Goal: Information Seeking & Learning: Learn about a topic

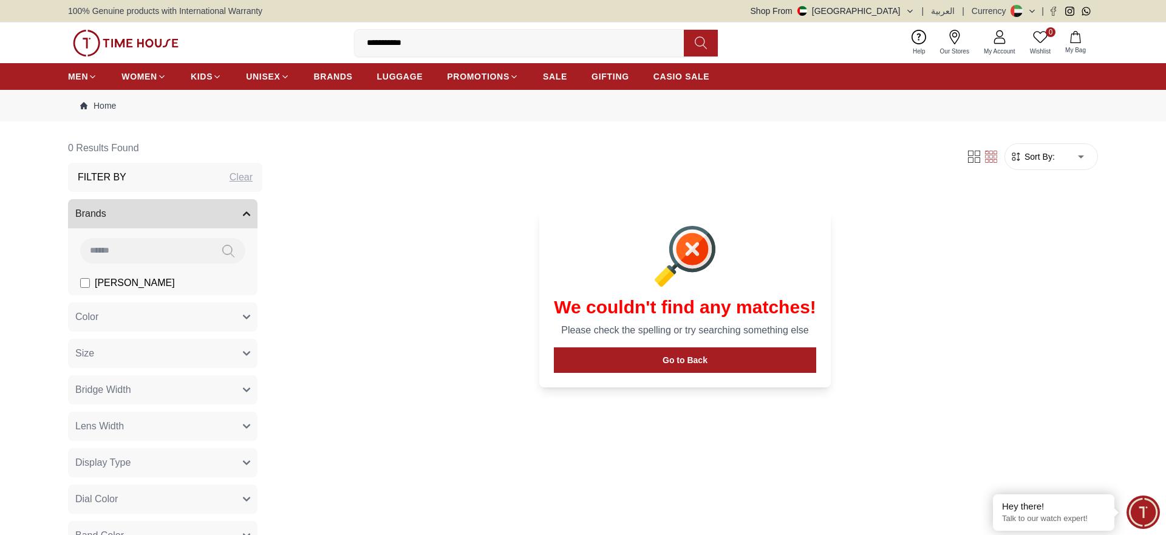
drag, startPoint x: 387, startPoint y: 47, endPoint x: 364, endPoint y: 47, distance: 22.5
click at [364, 47] on input "**********" at bounding box center [524, 43] width 339 height 24
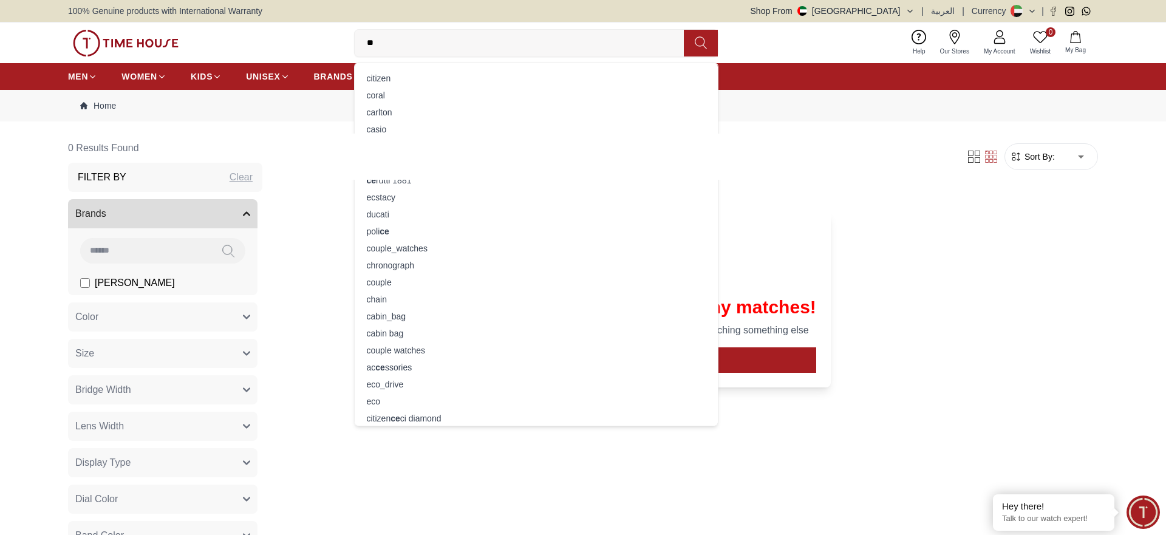
type input "*"
click at [324, 72] on span "BRANDS" at bounding box center [333, 76] width 39 height 12
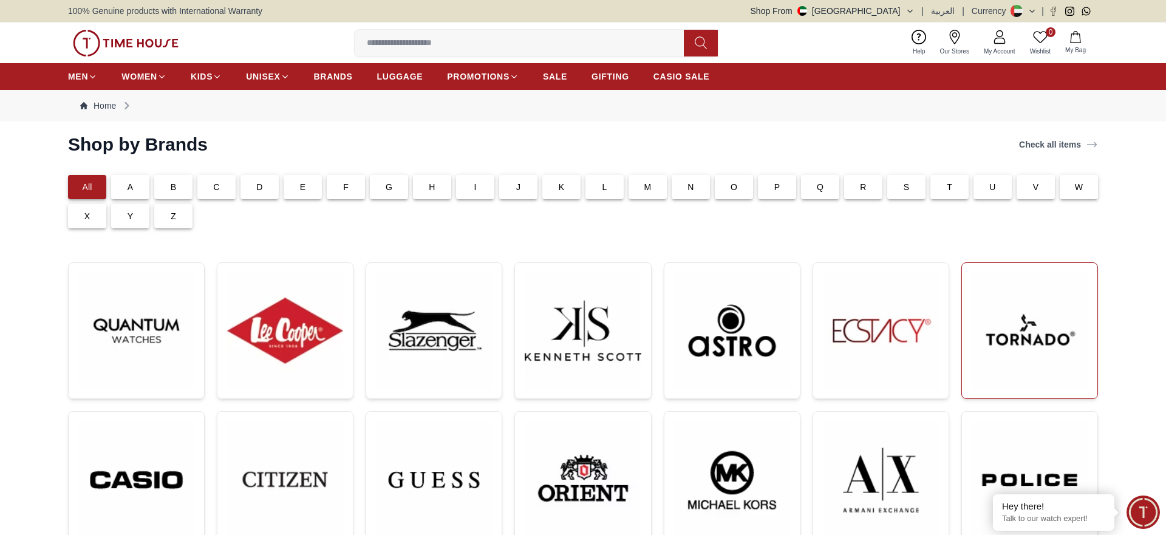
click at [1018, 352] on img at bounding box center [1030, 331] width 116 height 116
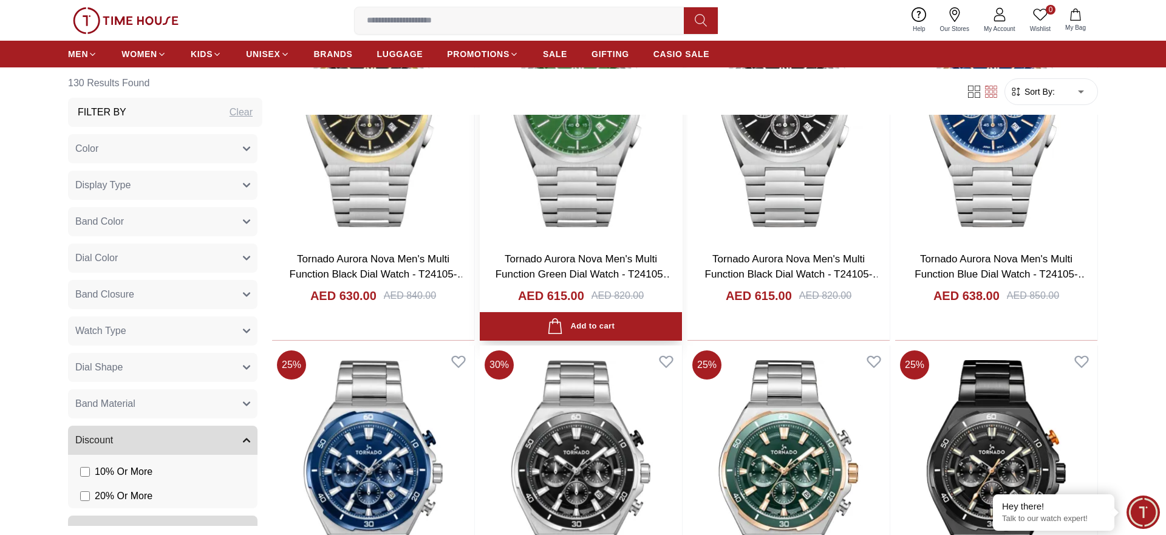
scroll to position [1797, 0]
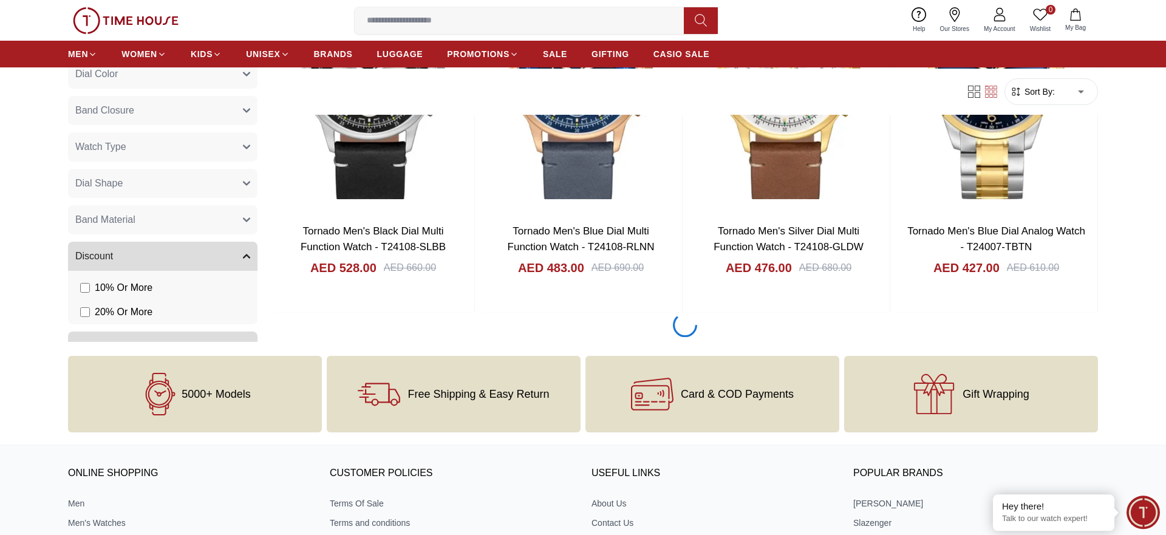
scroll to position [4151, 0]
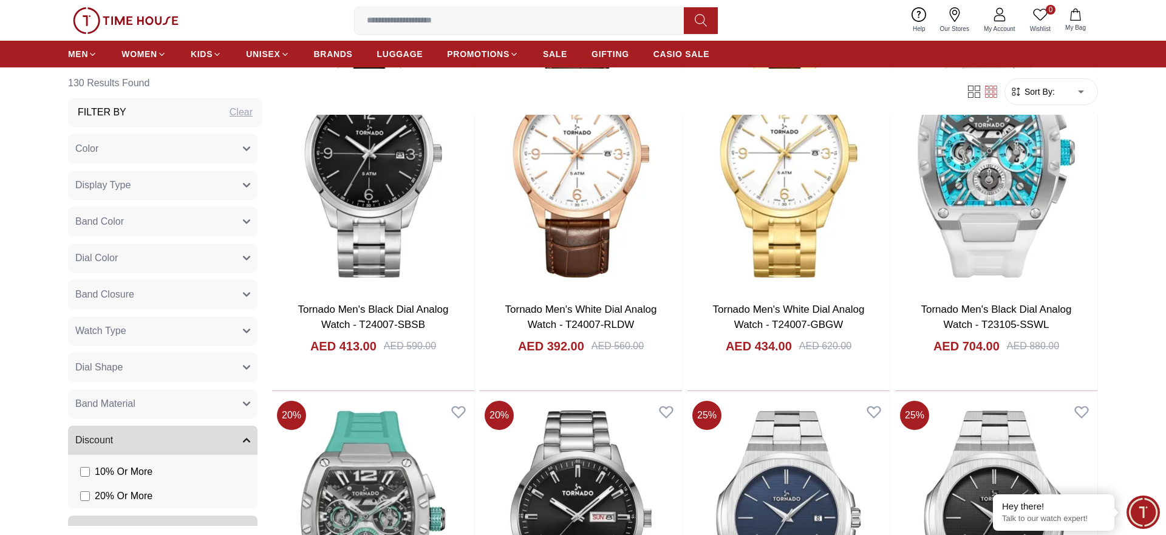
scroll to position [5018, 0]
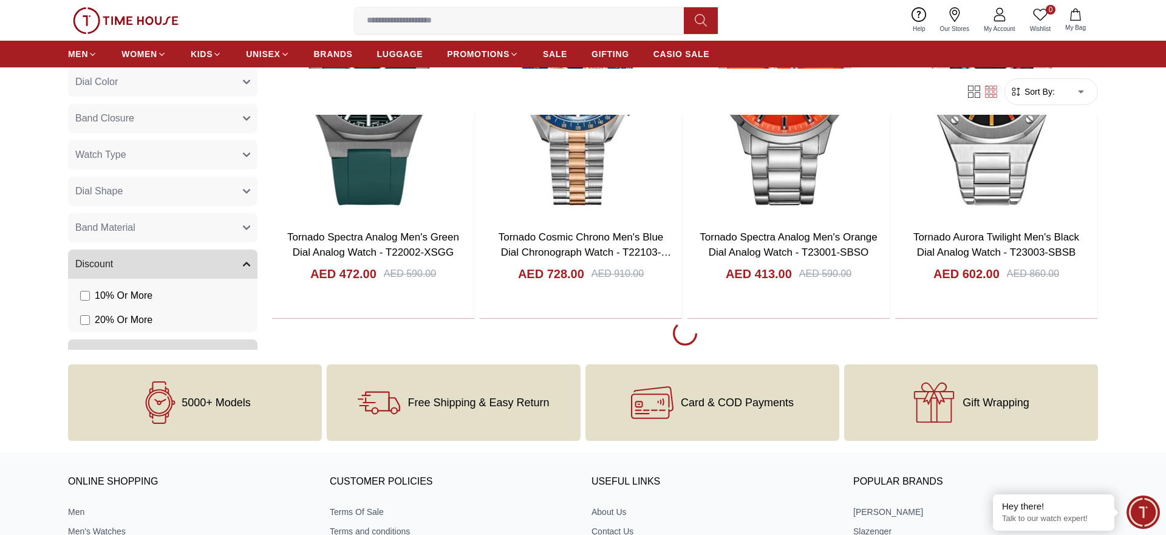
scroll to position [6009, 0]
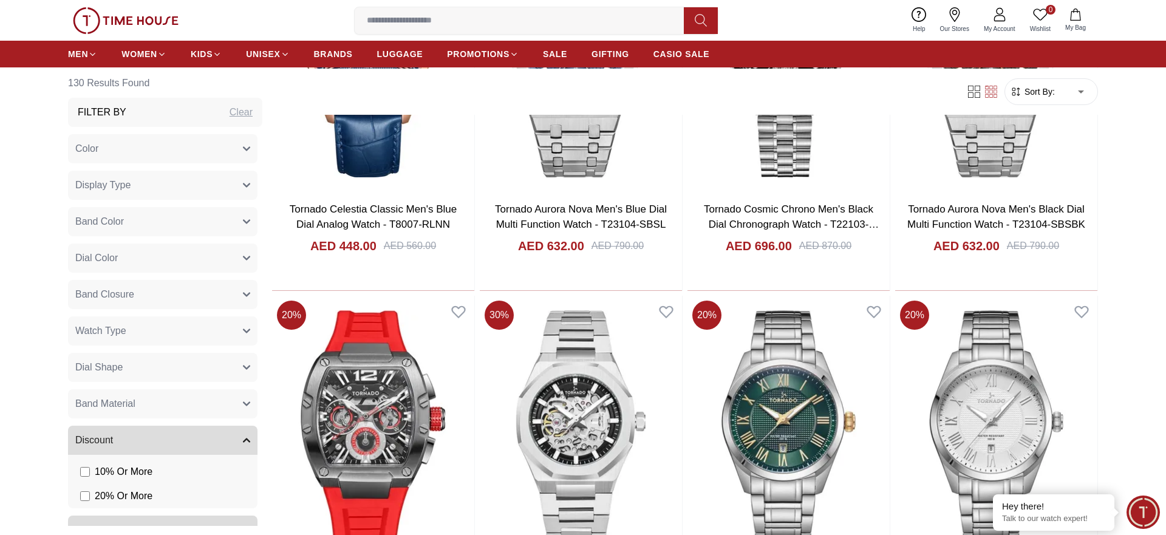
scroll to position [9045, 0]
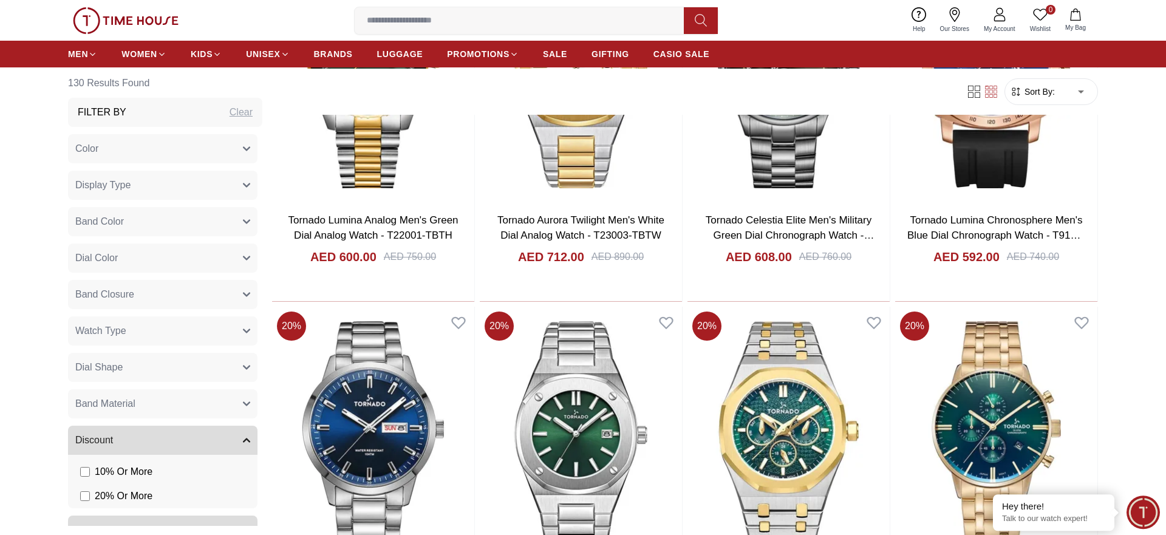
scroll to position [9788, 0]
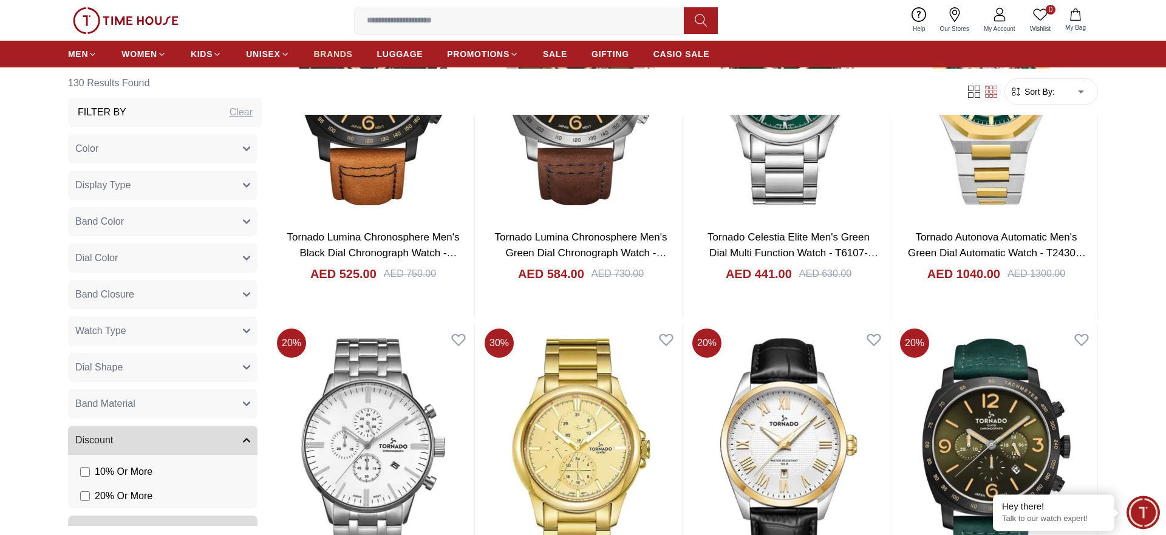
scroll to position [11809, 0]
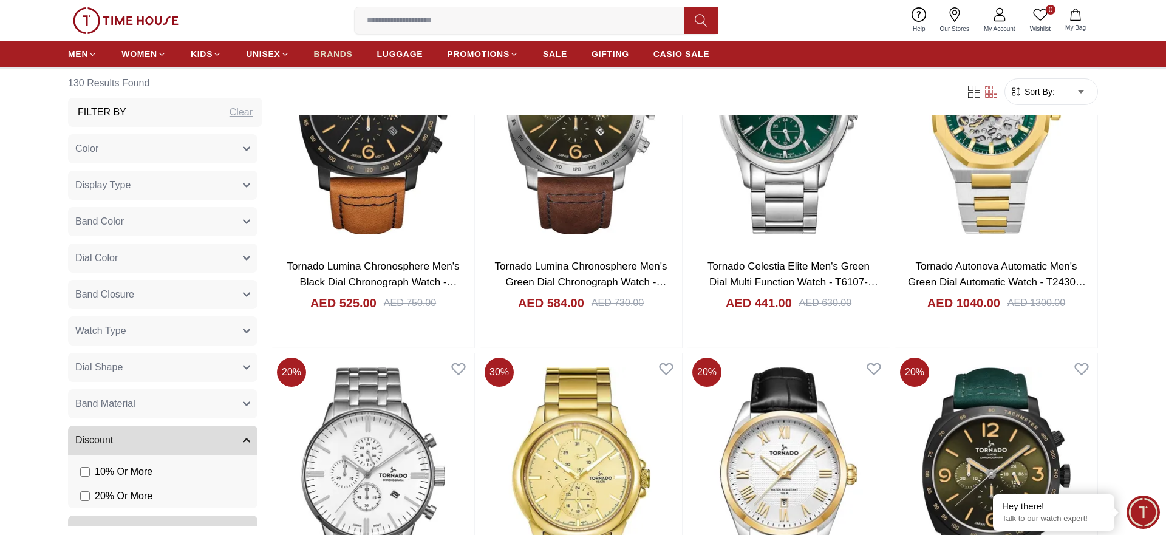
click at [342, 48] on span "BRANDS" at bounding box center [333, 54] width 39 height 12
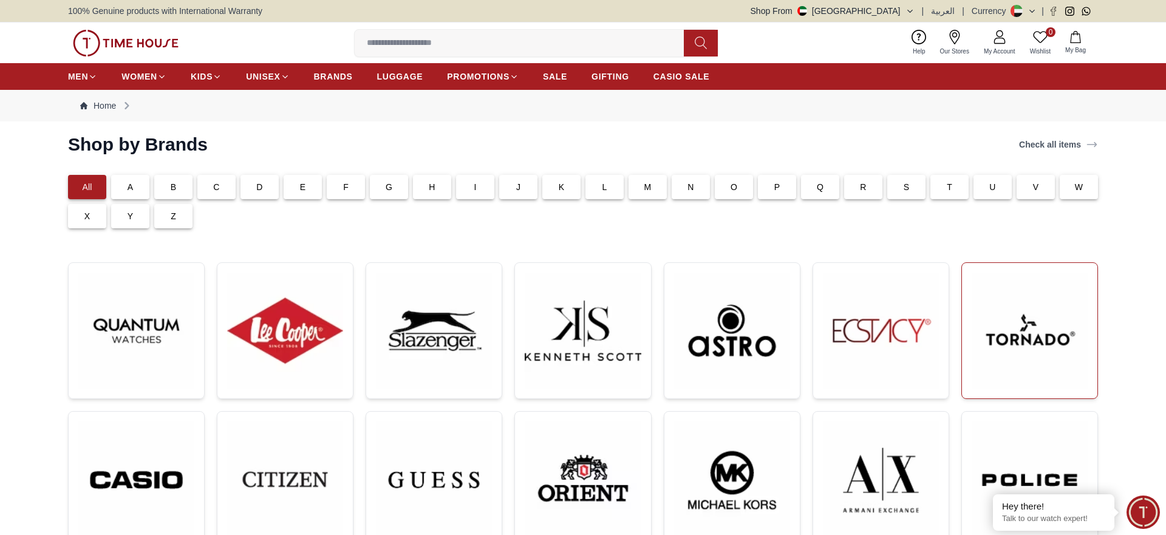
click at [1018, 332] on img at bounding box center [1030, 331] width 116 height 116
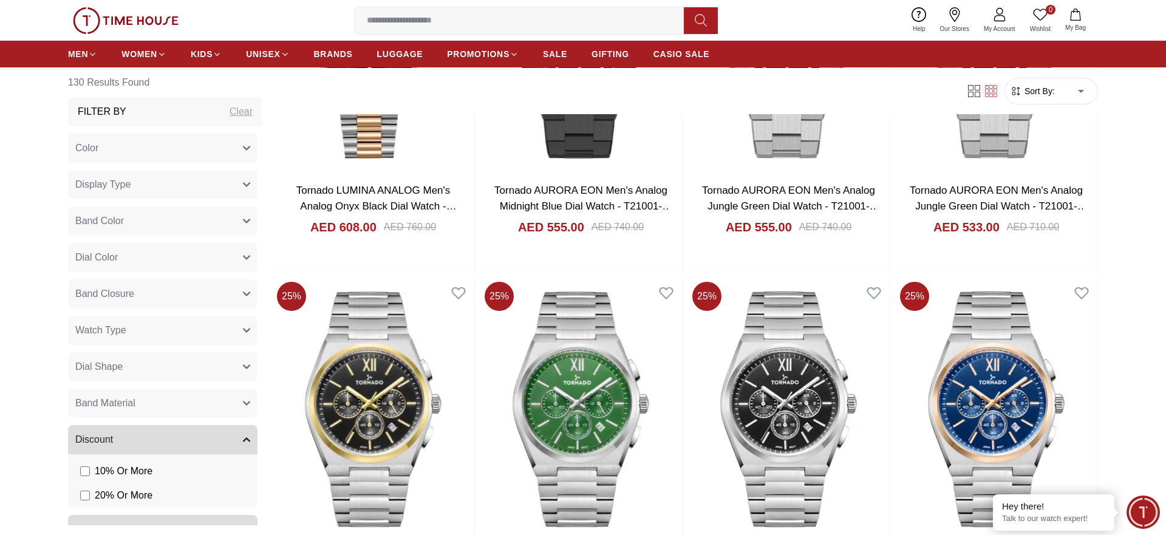
scroll to position [1611, 0]
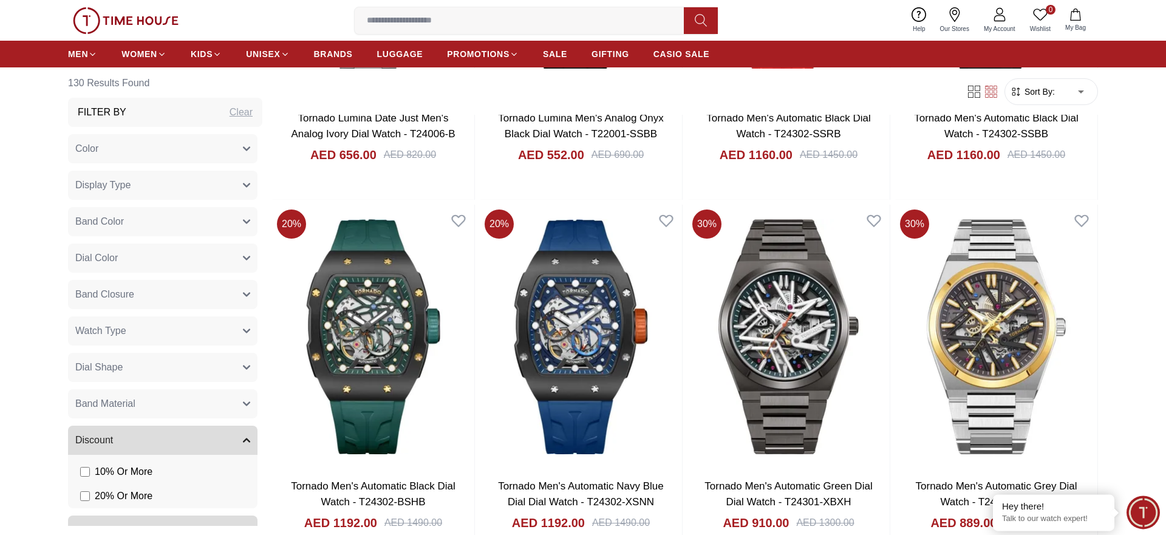
scroll to position [2752, 0]
click at [345, 56] on span "BRANDS" at bounding box center [333, 54] width 39 height 12
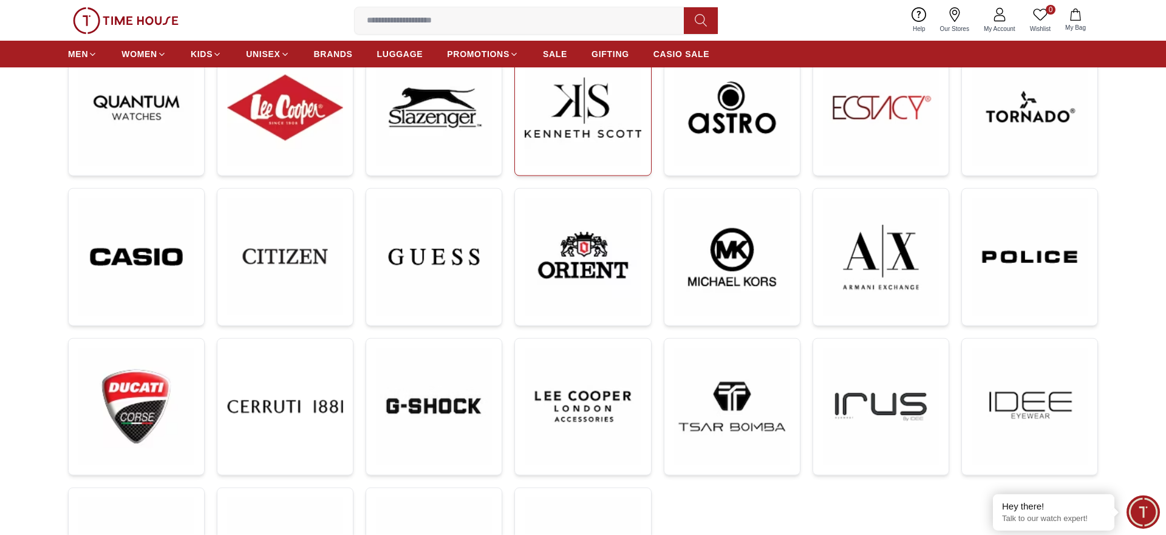
scroll to position [219, 0]
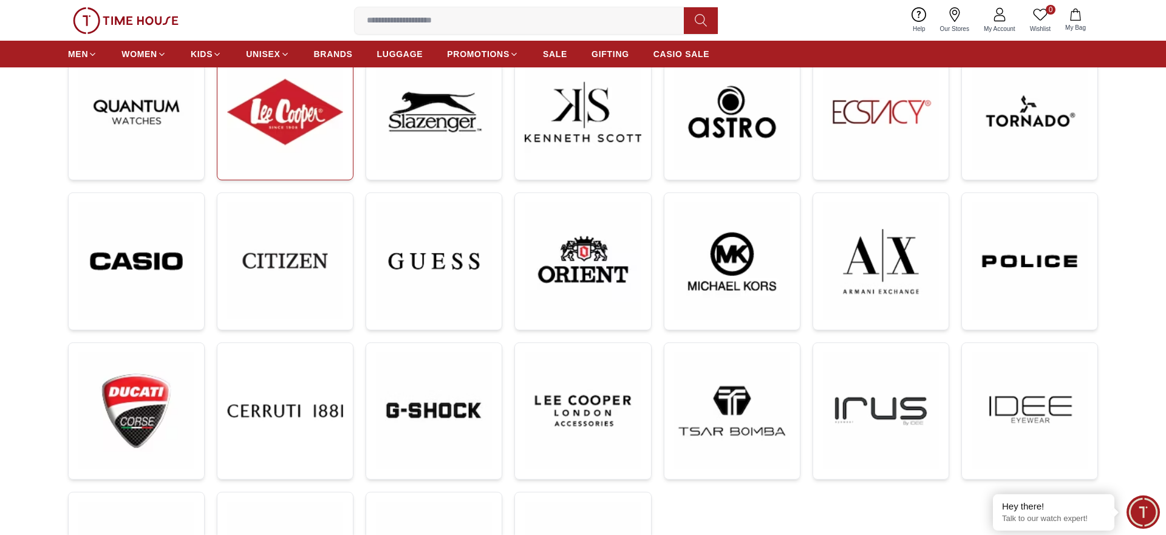
click at [335, 140] on img at bounding box center [285, 112] width 116 height 116
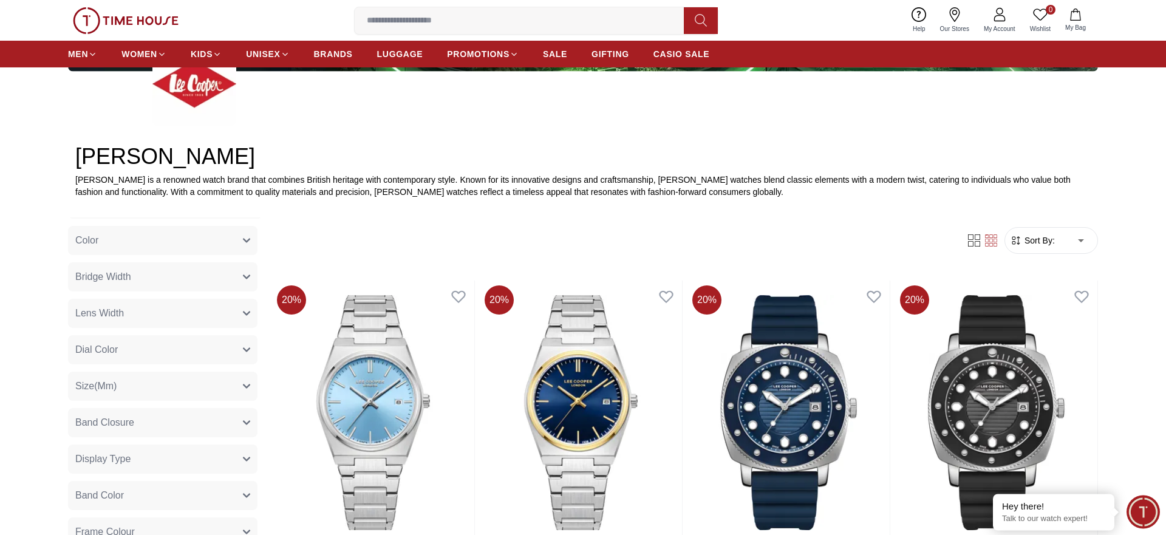
scroll to position [56, 0]
click at [124, 357] on button "Dial Color" at bounding box center [162, 350] width 189 height 29
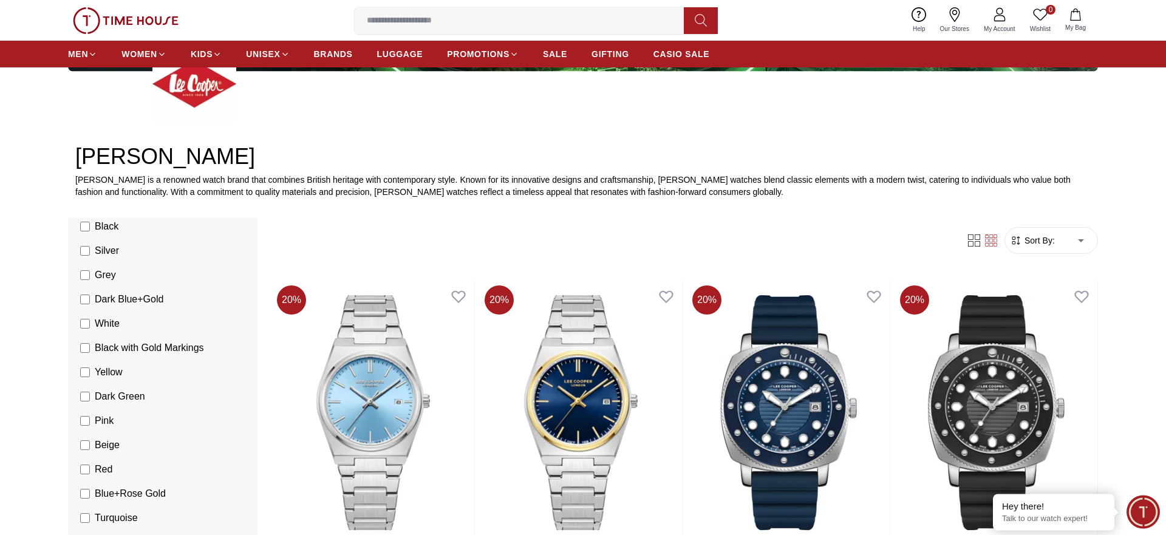
scroll to position [250, 0]
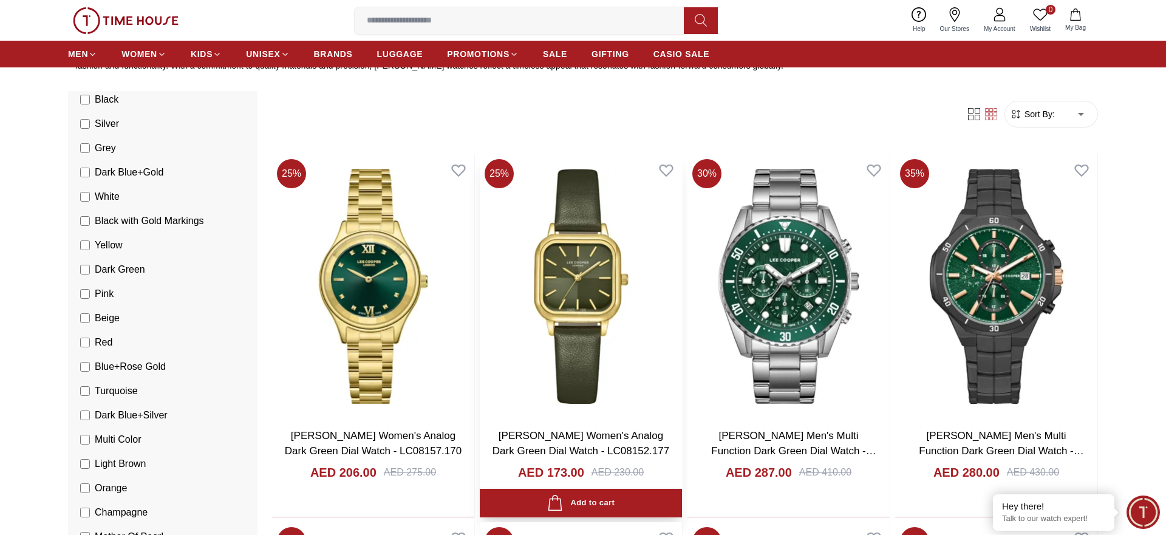
scroll to position [593, 0]
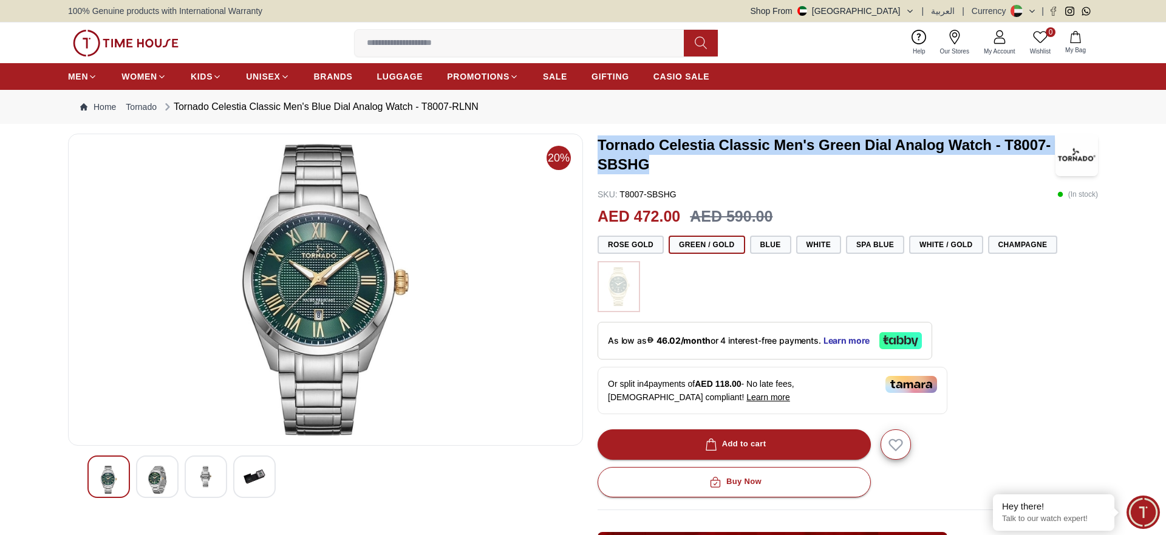
drag, startPoint x: 652, startPoint y: 162, endPoint x: 600, endPoint y: 146, distance: 54.2
click at [600, 146] on h3 "Tornado Celestia Classic Men's Green Dial Analog Watch - T8007-SBSHG" at bounding box center [827, 154] width 458 height 39
copy h3 "Tornado Celestia Classic Men's Green Dial Analog Watch - T8007-SBSHG"
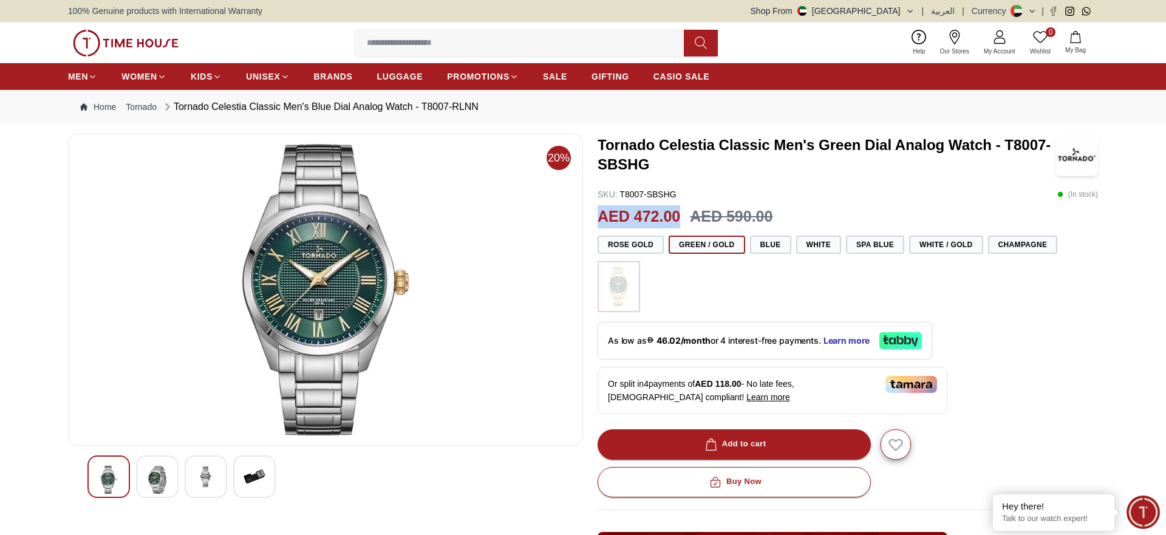
drag, startPoint x: 678, startPoint y: 218, endPoint x: 602, endPoint y: 220, distance: 76.5
click at [602, 220] on h2 "AED 472.00" at bounding box center [639, 216] width 83 height 23
copy h2 "AED 472.00"
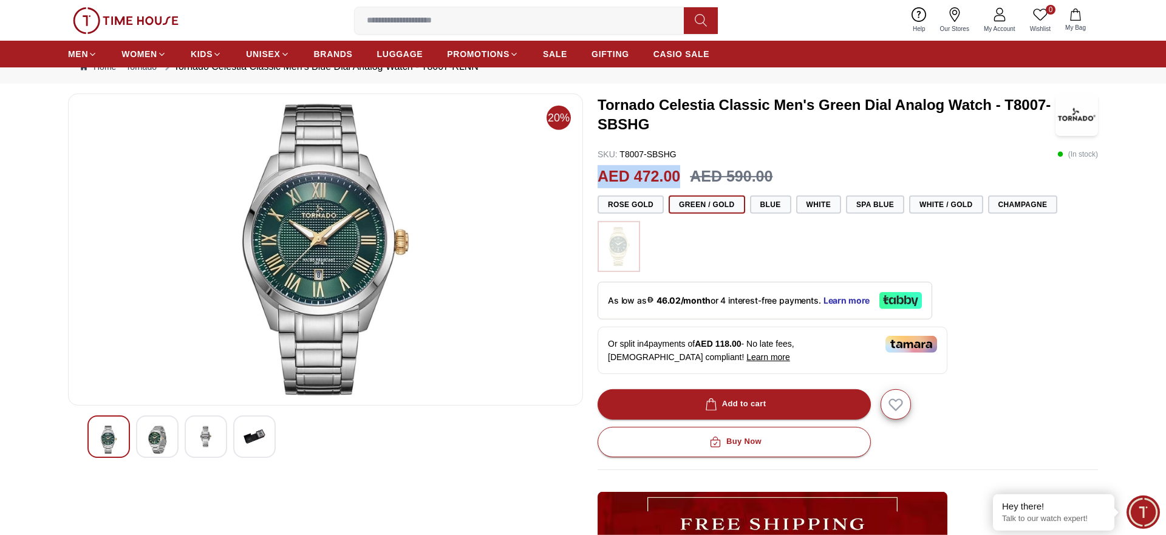
scroll to position [62, 0]
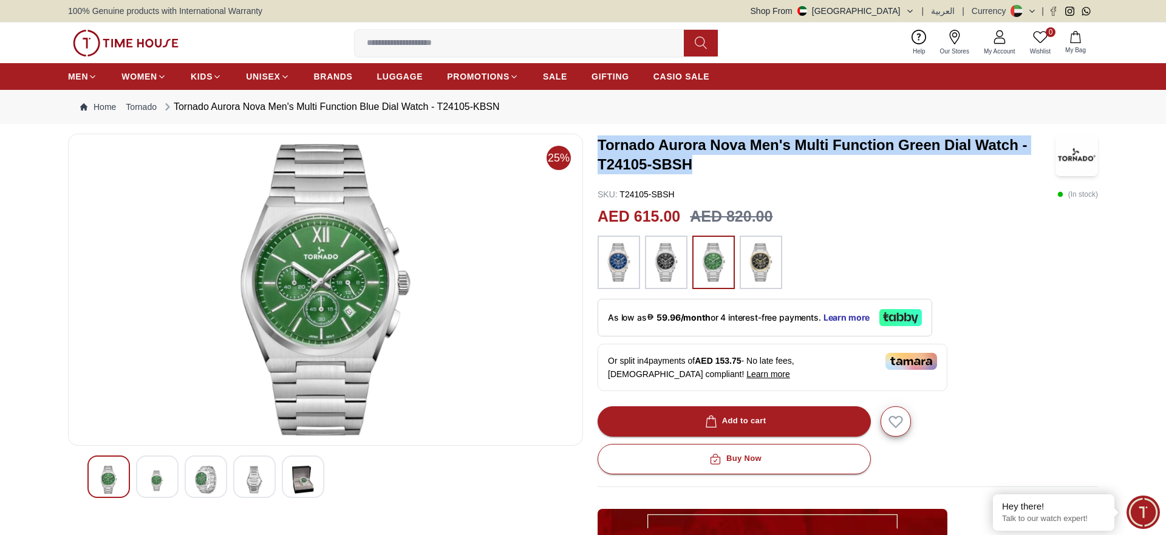
drag, startPoint x: 715, startPoint y: 172, endPoint x: 599, endPoint y: 148, distance: 118.6
click at [599, 148] on h3 "Tornado Aurora Nova Men's Multi Function Green Dial Watch - T24105-SBSH" at bounding box center [827, 154] width 458 height 39
copy h3 "Tornado Aurora Nova Men's Multi Function Green Dial Watch - T24105-SBSH"
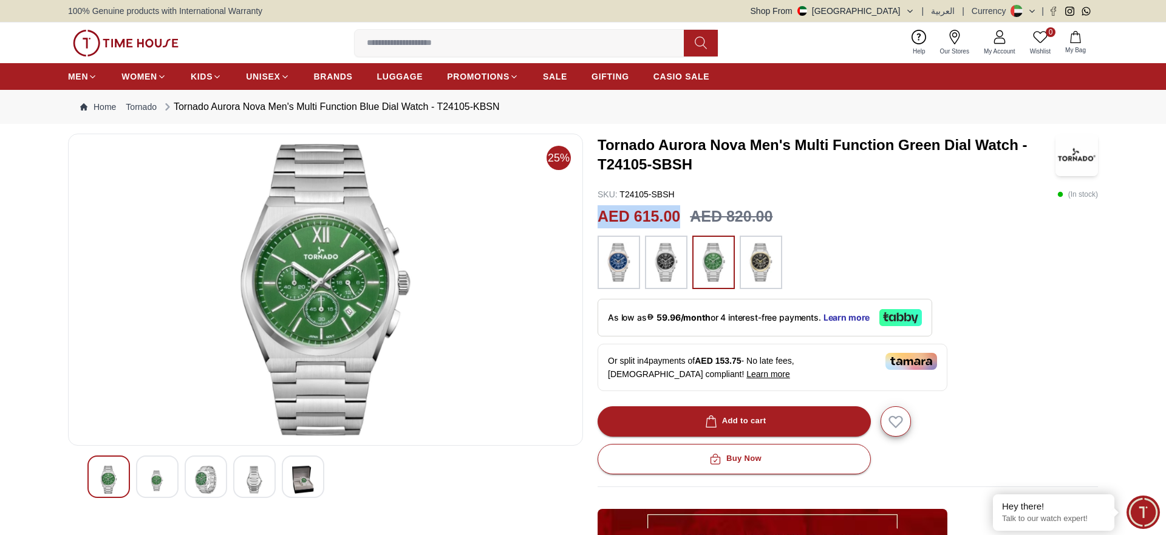
drag, startPoint x: 678, startPoint y: 215, endPoint x: 602, endPoint y: 216, distance: 76.5
click at [602, 216] on h2 "AED 615.00" at bounding box center [639, 216] width 83 height 23
copy h2 "AED 615.00"
